Goal: Find specific page/section: Find specific page/section

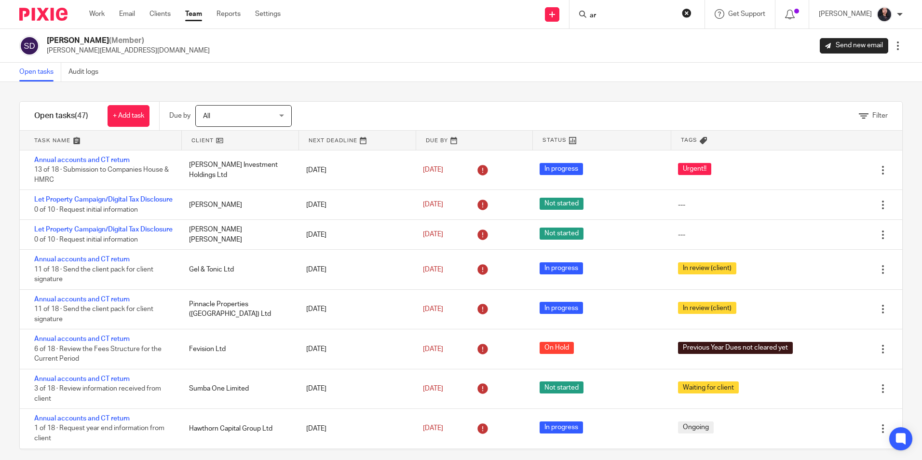
scroll to position [386, 0]
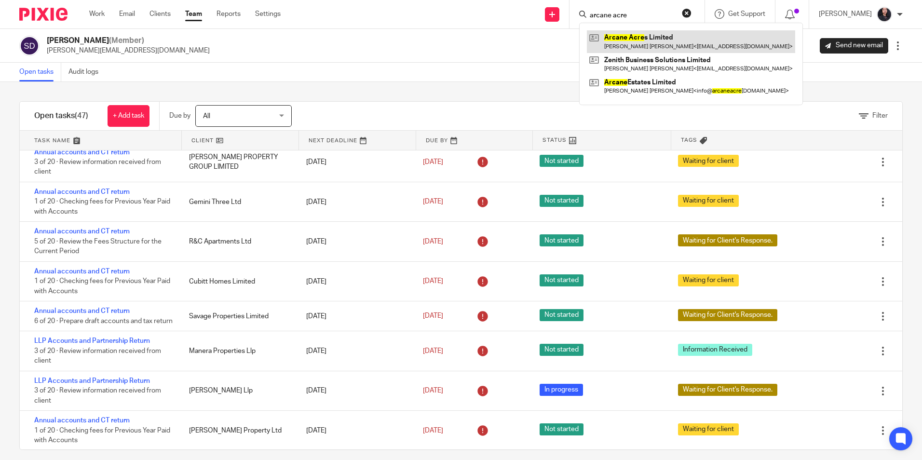
type input "arcane acre"
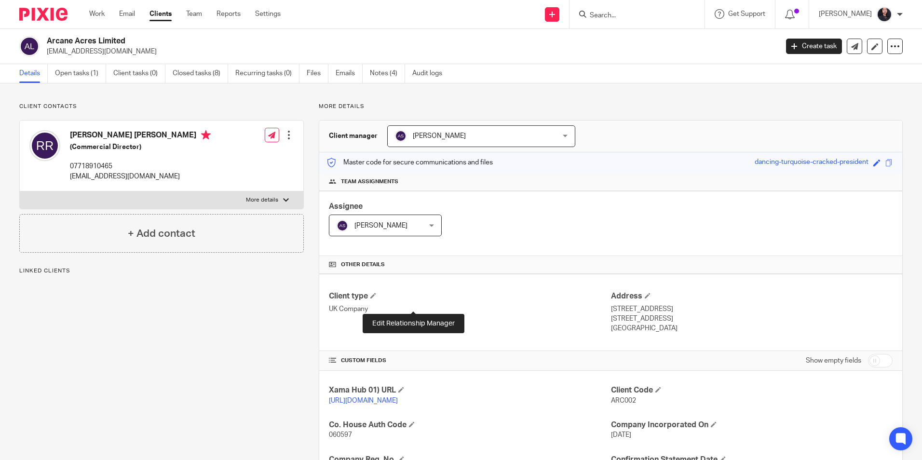
scroll to position [232, 0]
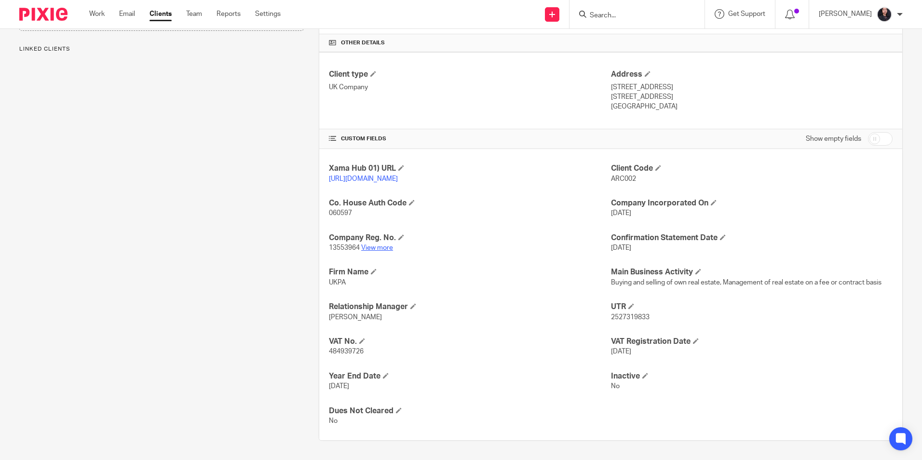
click at [374, 248] on link "View more" at bounding box center [377, 248] width 32 height 7
click at [602, 14] on input "Search" at bounding box center [632, 16] width 87 height 9
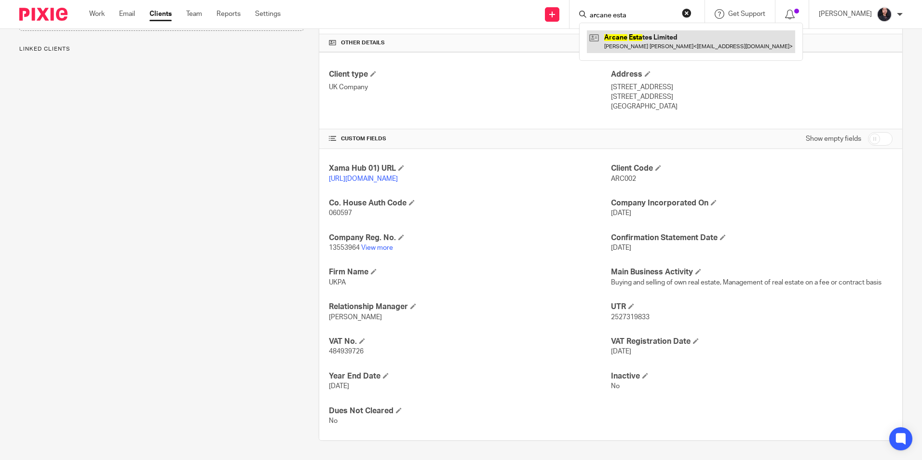
type input "arcane esta"
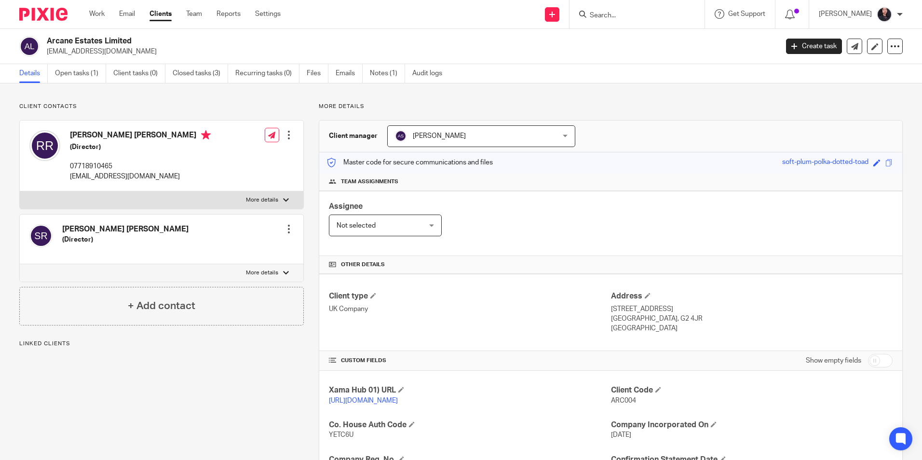
scroll to position [145, 0]
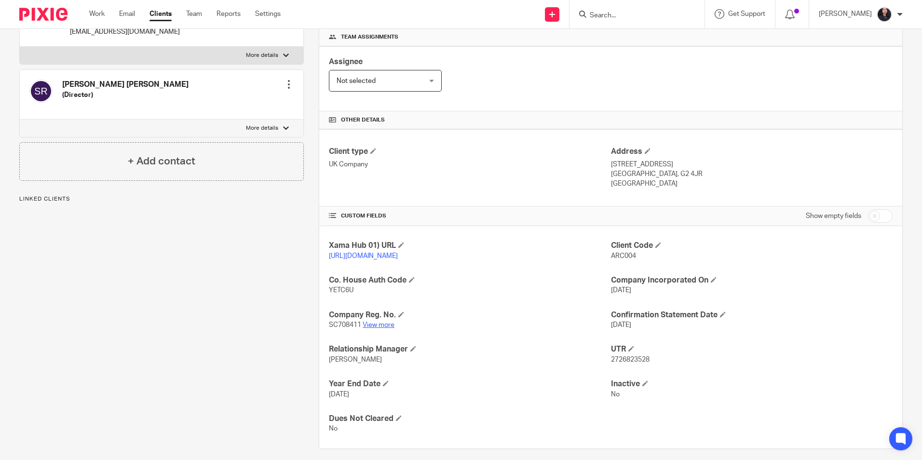
click at [384, 329] on link "View more" at bounding box center [379, 325] width 32 height 7
